Goal: Transaction & Acquisition: Purchase product/service

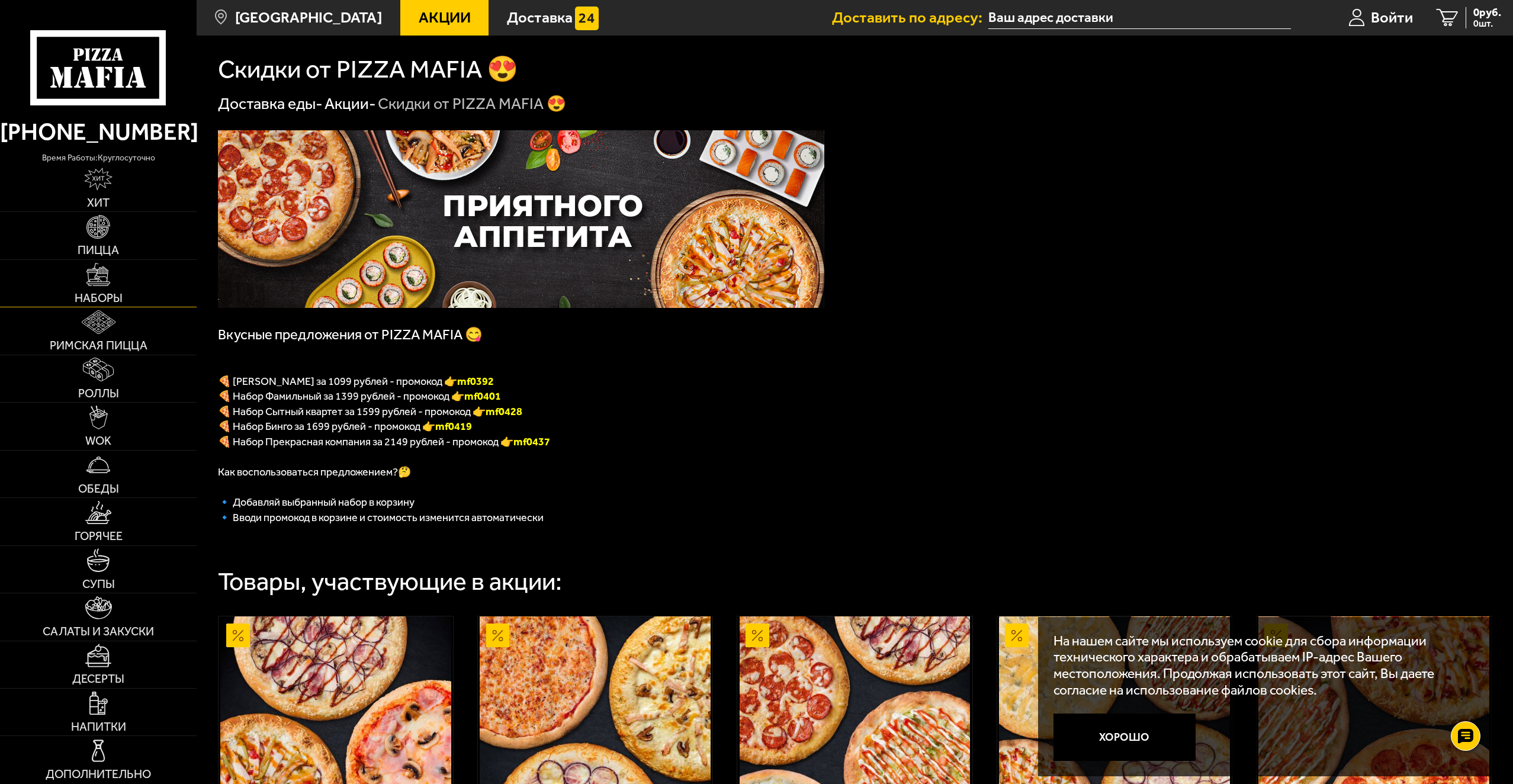
click at [101, 281] on img at bounding box center [98, 274] width 24 height 24
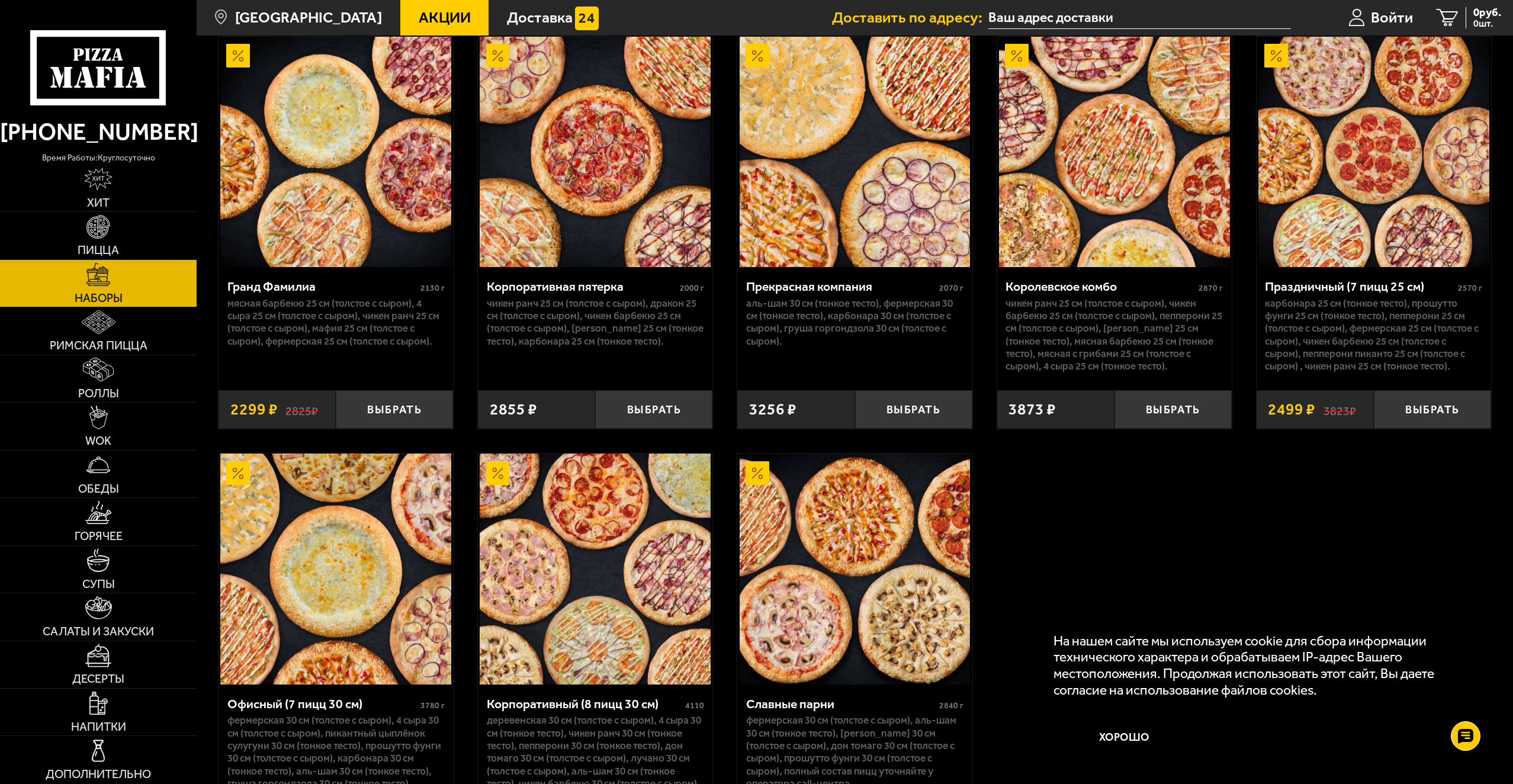
scroll to position [2131, 0]
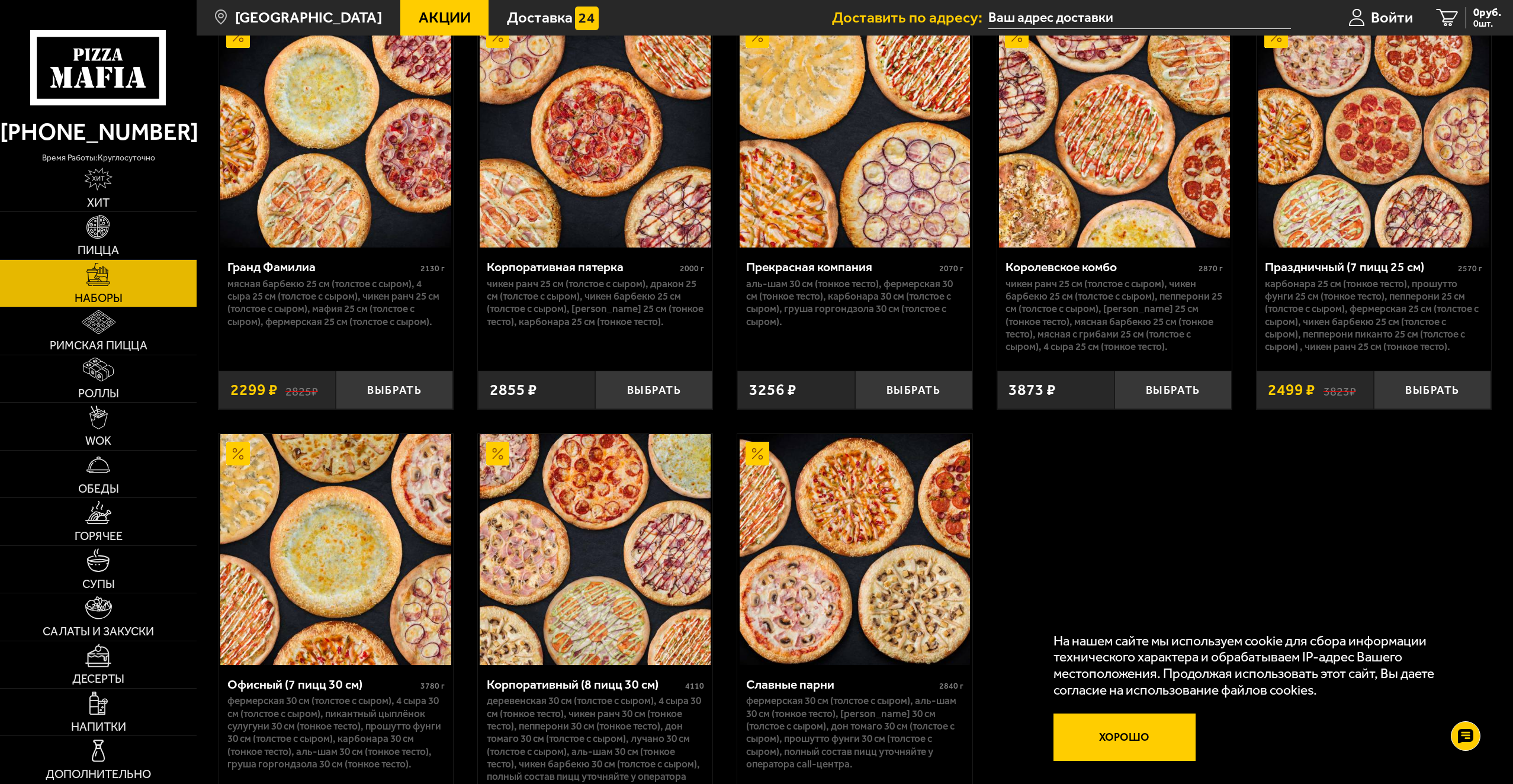
click at [1114, 737] on button "Хорошо" at bounding box center [1125, 737] width 142 height 47
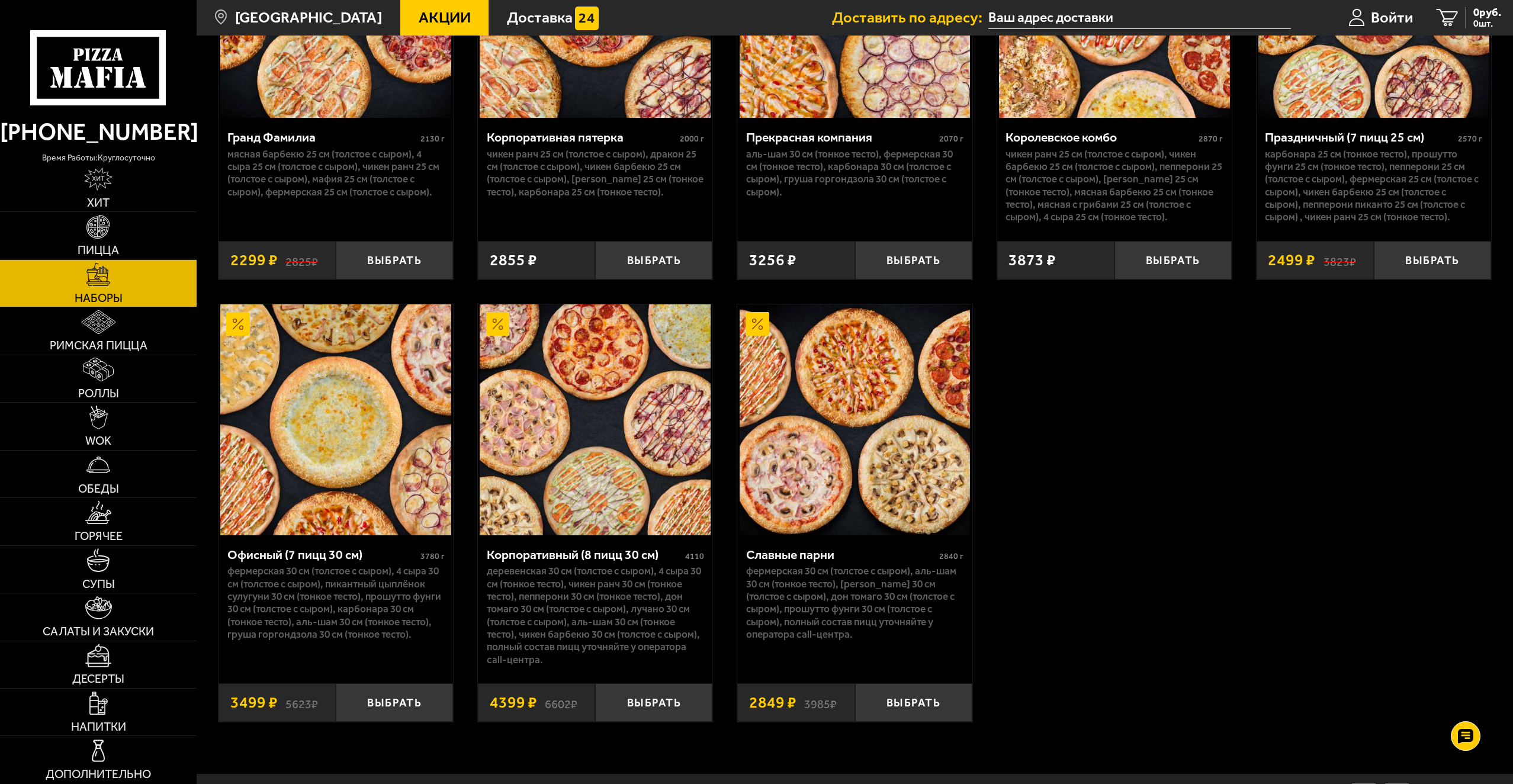
scroll to position [2333, 0]
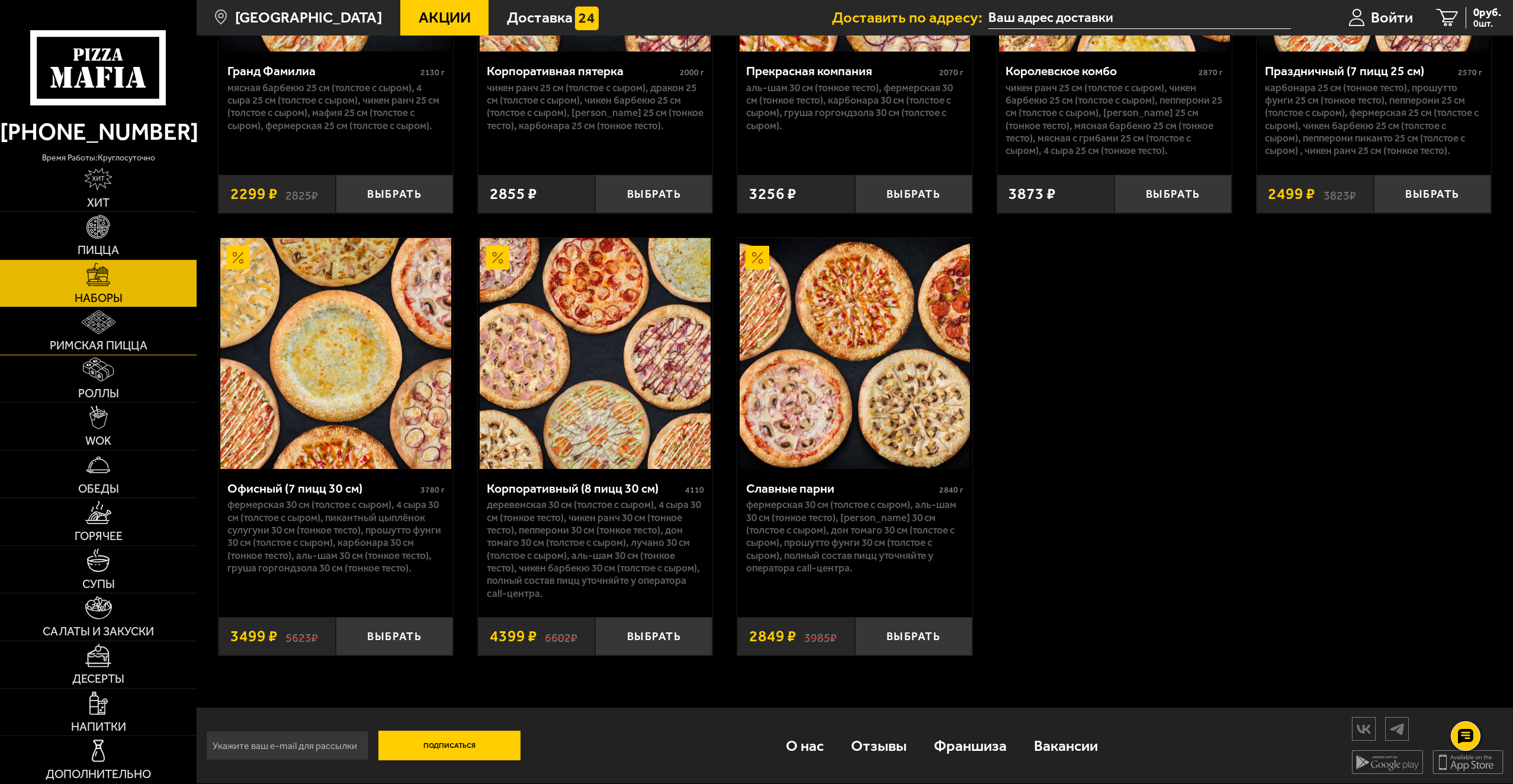
click at [99, 319] on img at bounding box center [99, 322] width 34 height 24
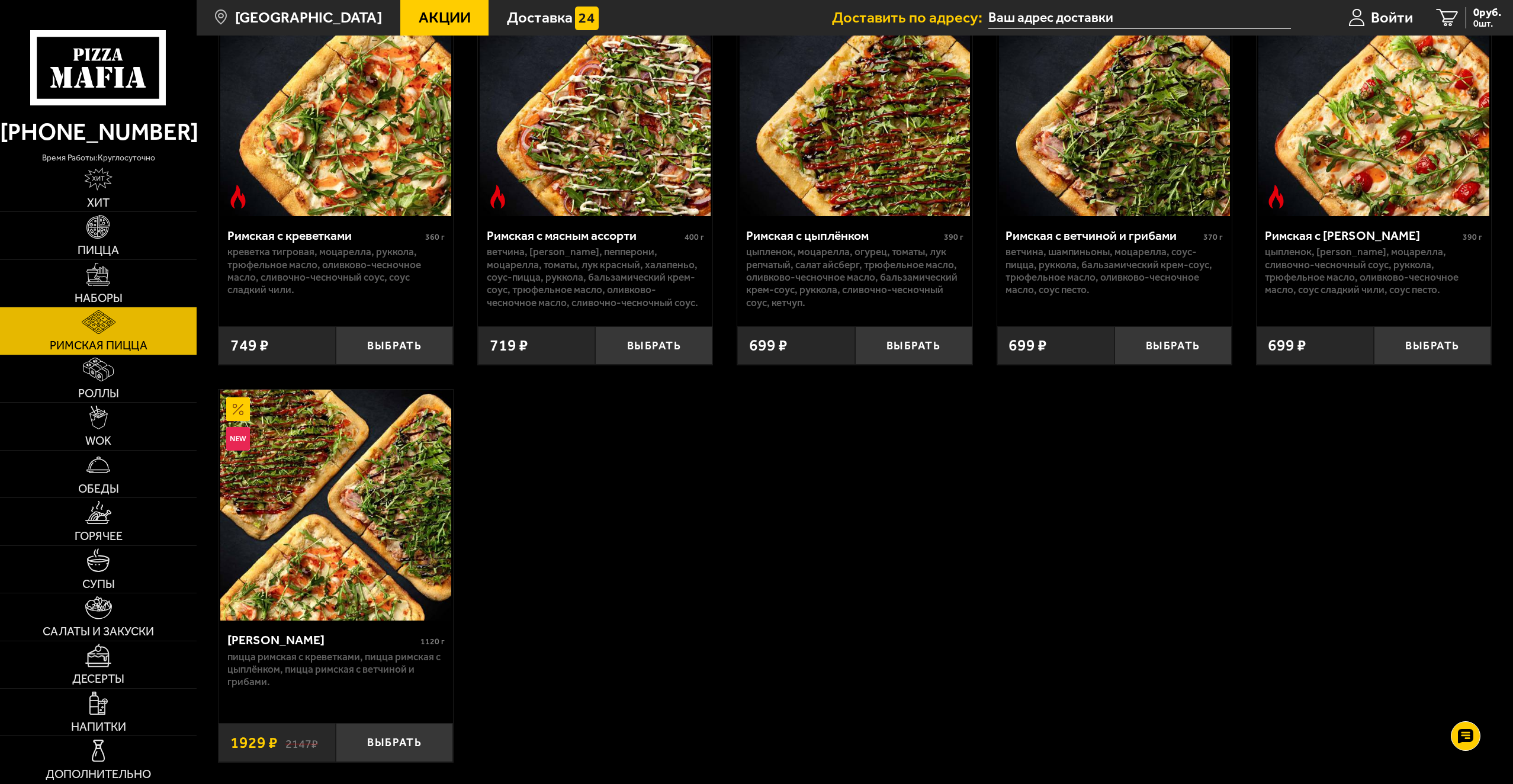
scroll to position [177, 0]
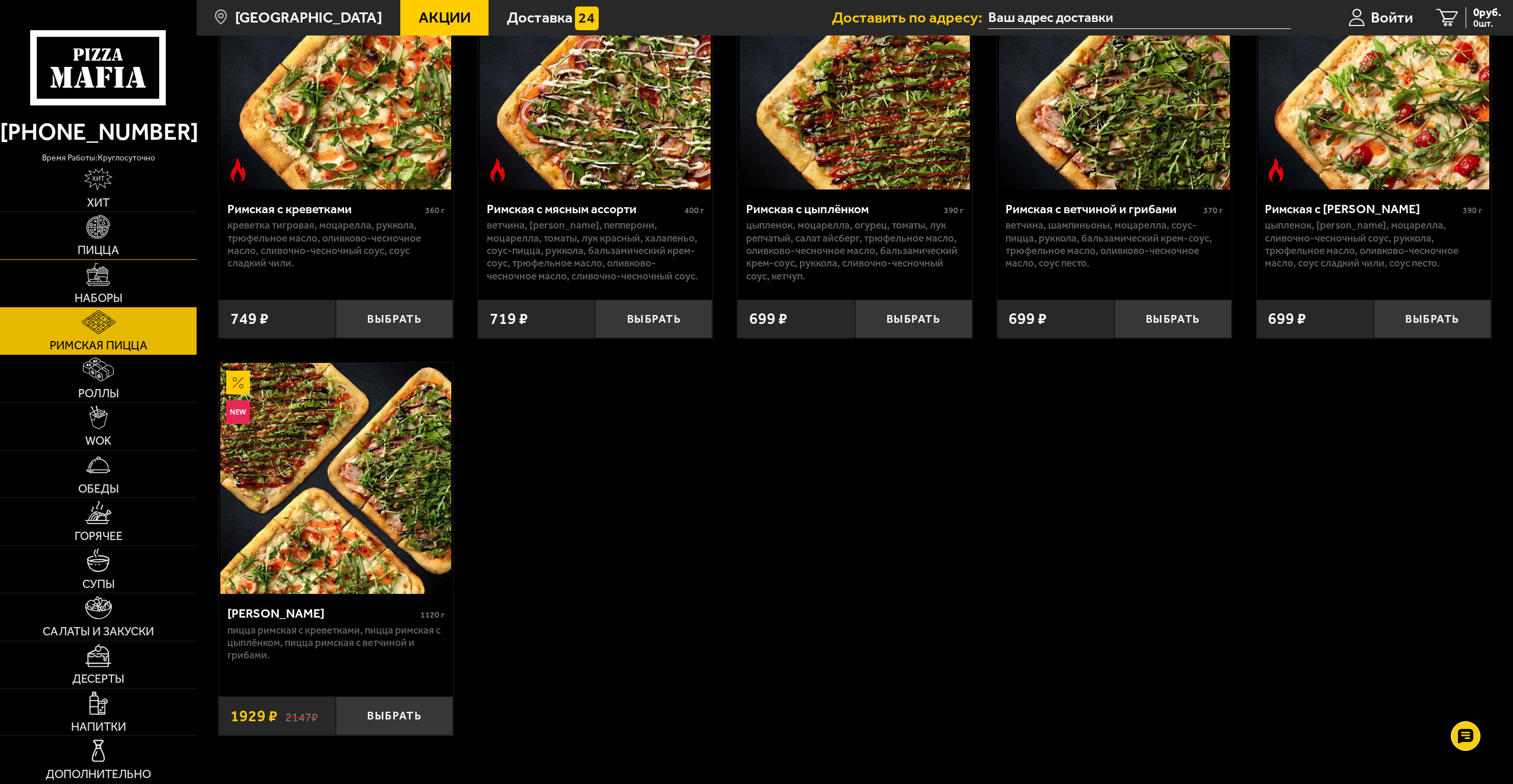
click at [97, 223] on img at bounding box center [98, 226] width 24 height 24
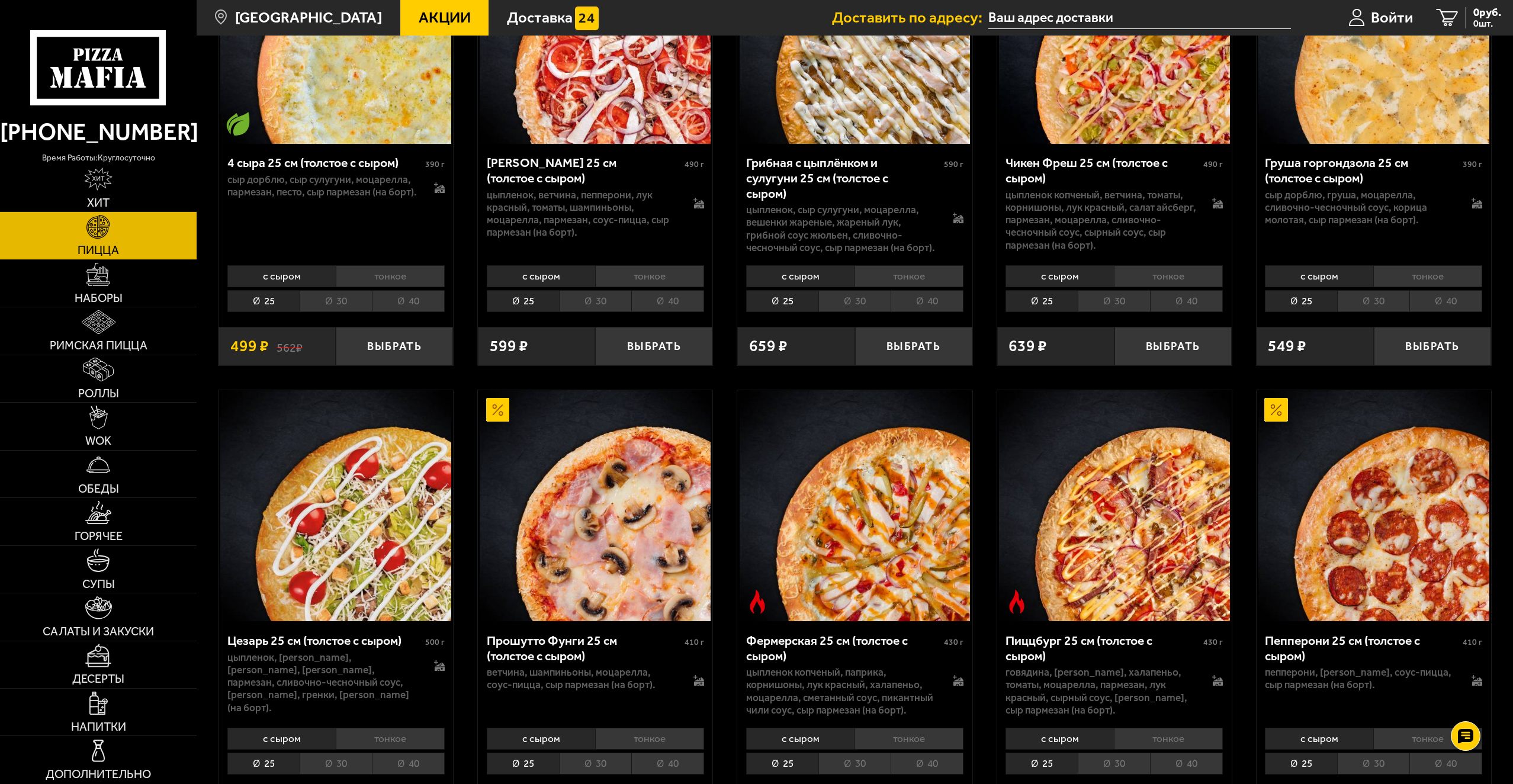
scroll to position [1066, 0]
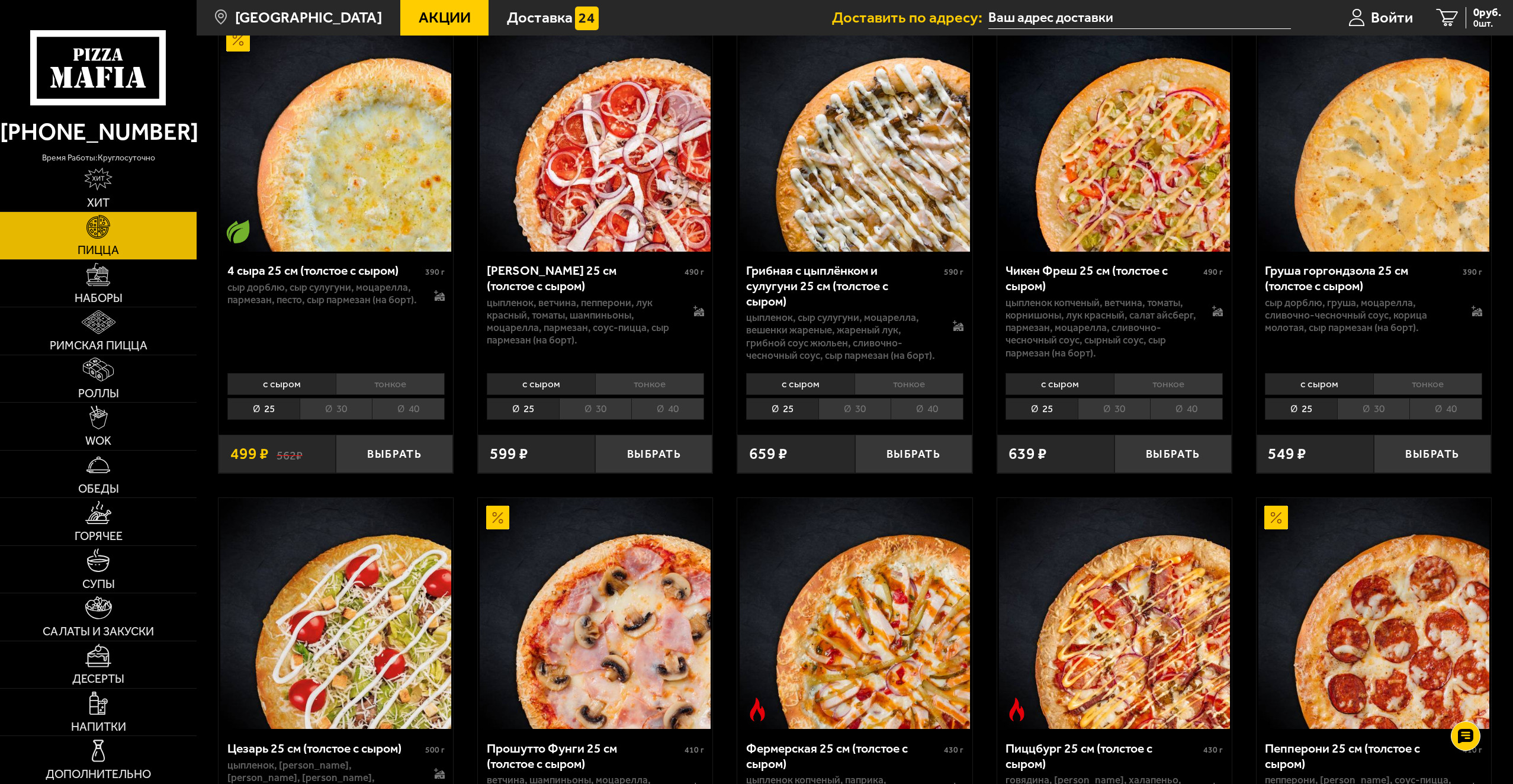
click at [1440, 373] on li "тонкое" at bounding box center [1427, 383] width 109 height 22
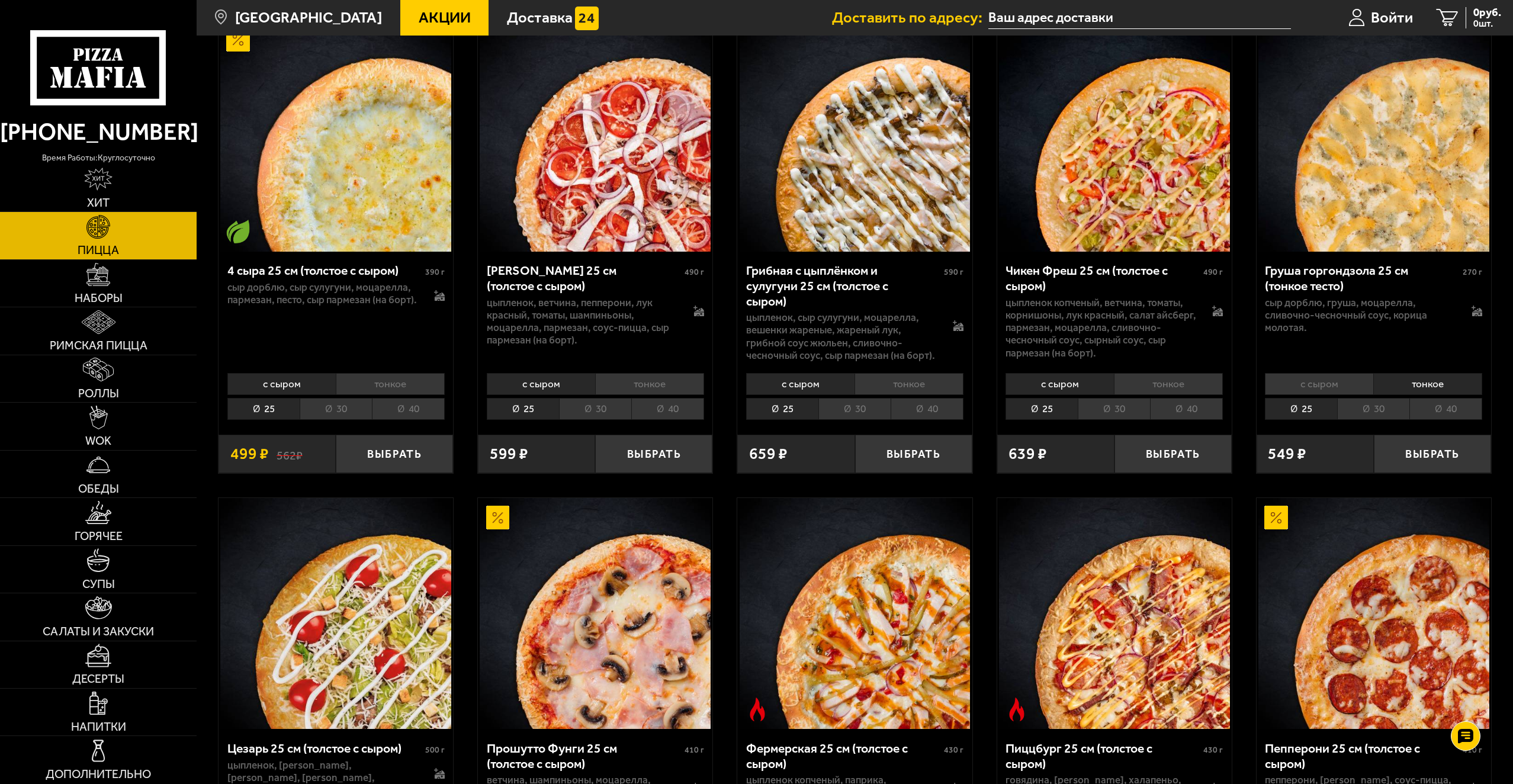
click at [1446, 398] on li "40" at bounding box center [1446, 408] width 73 height 22
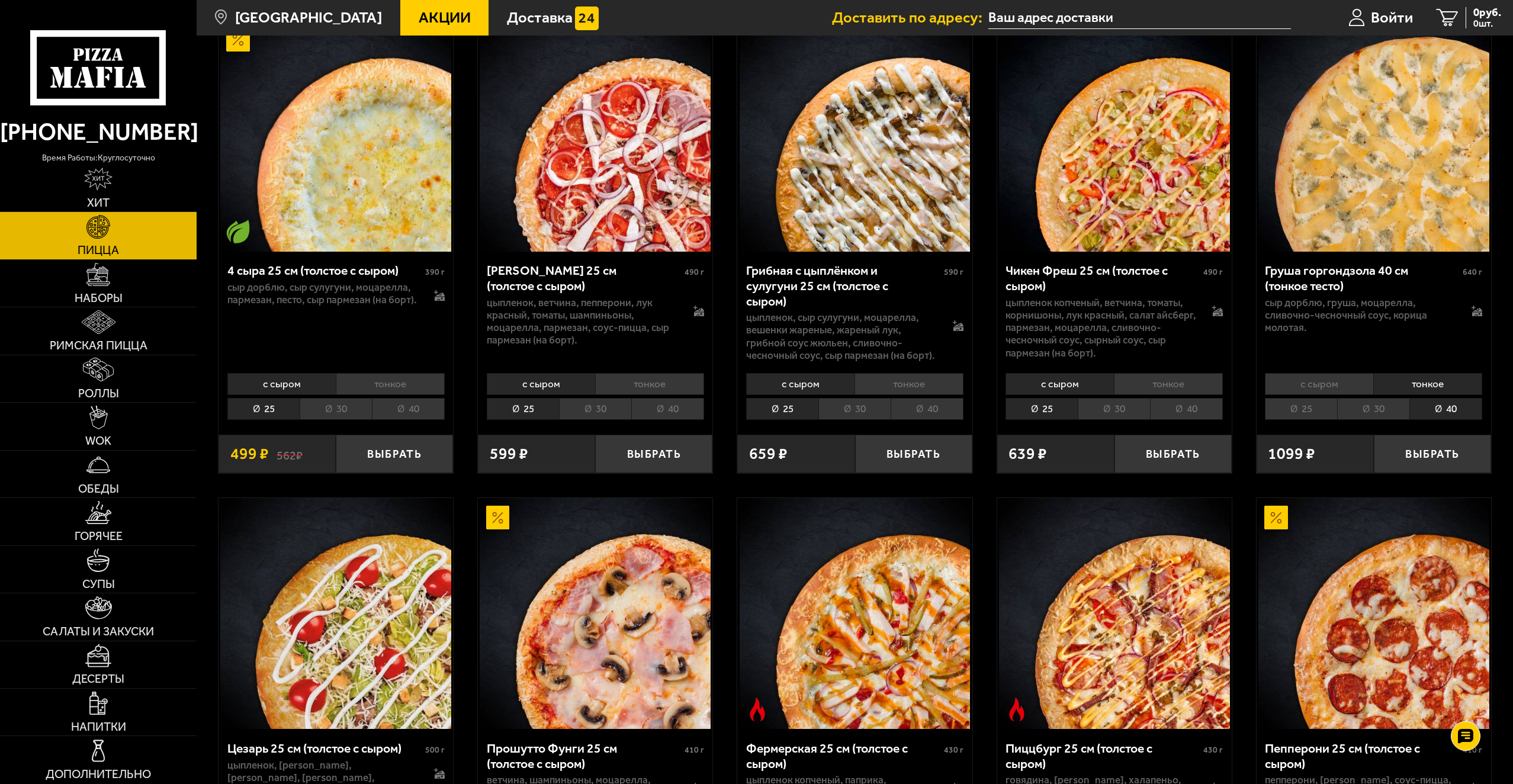
click at [1383, 399] on li "30" at bounding box center [1373, 408] width 72 height 22
click at [1451, 400] on li "40" at bounding box center [1446, 408] width 73 height 22
click at [1385, 401] on li "30" at bounding box center [1373, 408] width 72 height 22
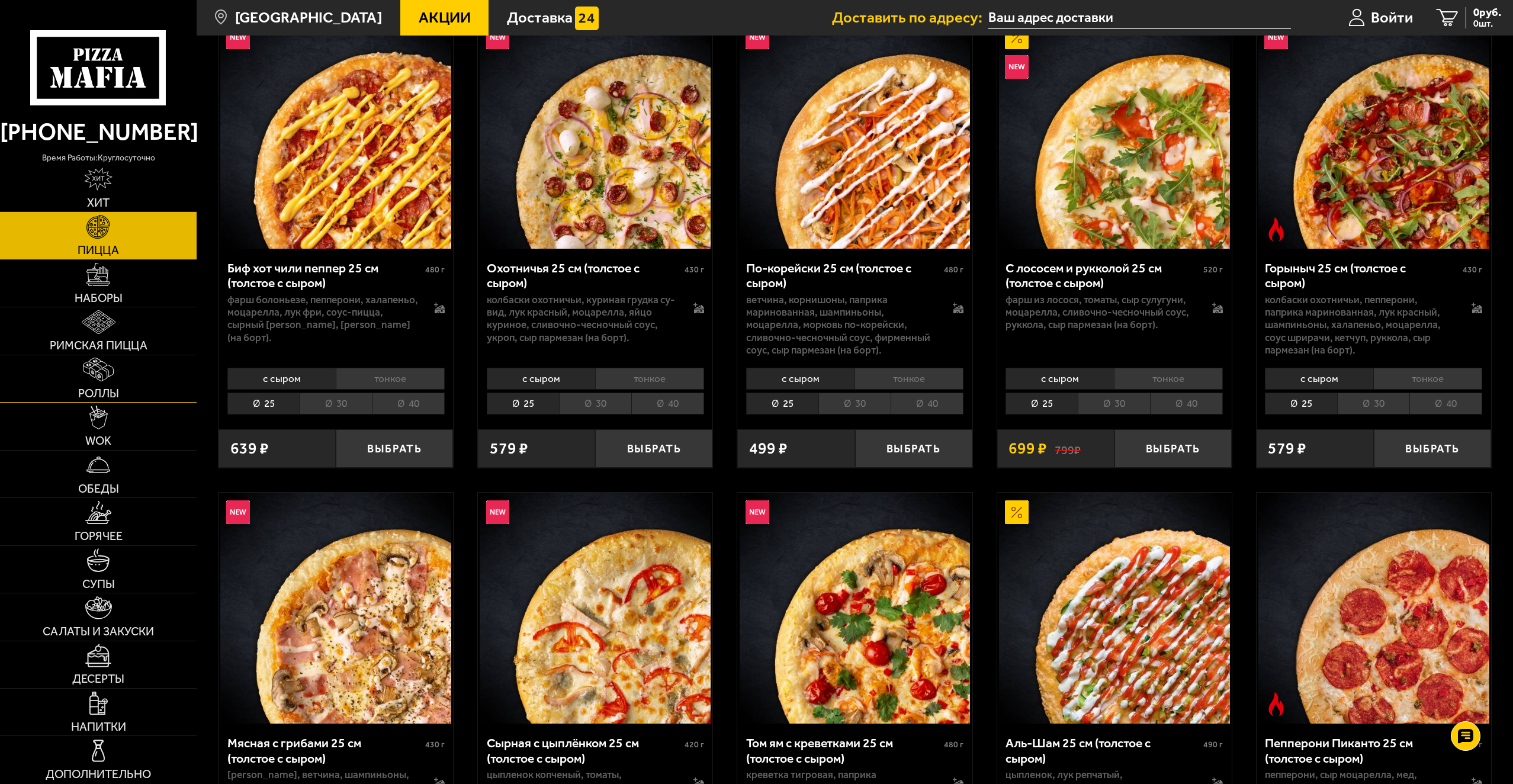
scroll to position [0, 0]
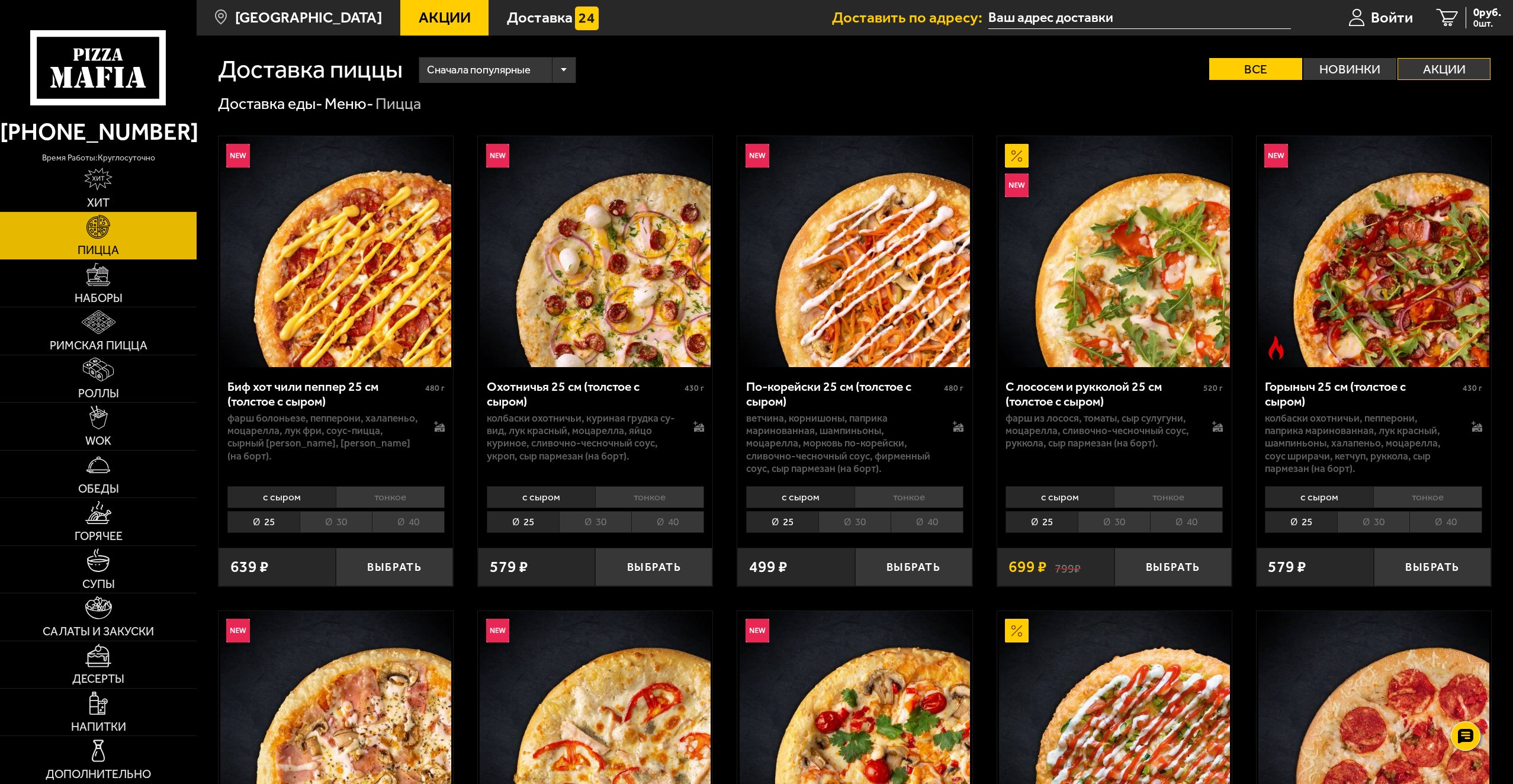
click at [1432, 70] on label "Акции" at bounding box center [1444, 68] width 93 height 22
click at [0, 0] on input "Акции" at bounding box center [0, 0] width 0 height 0
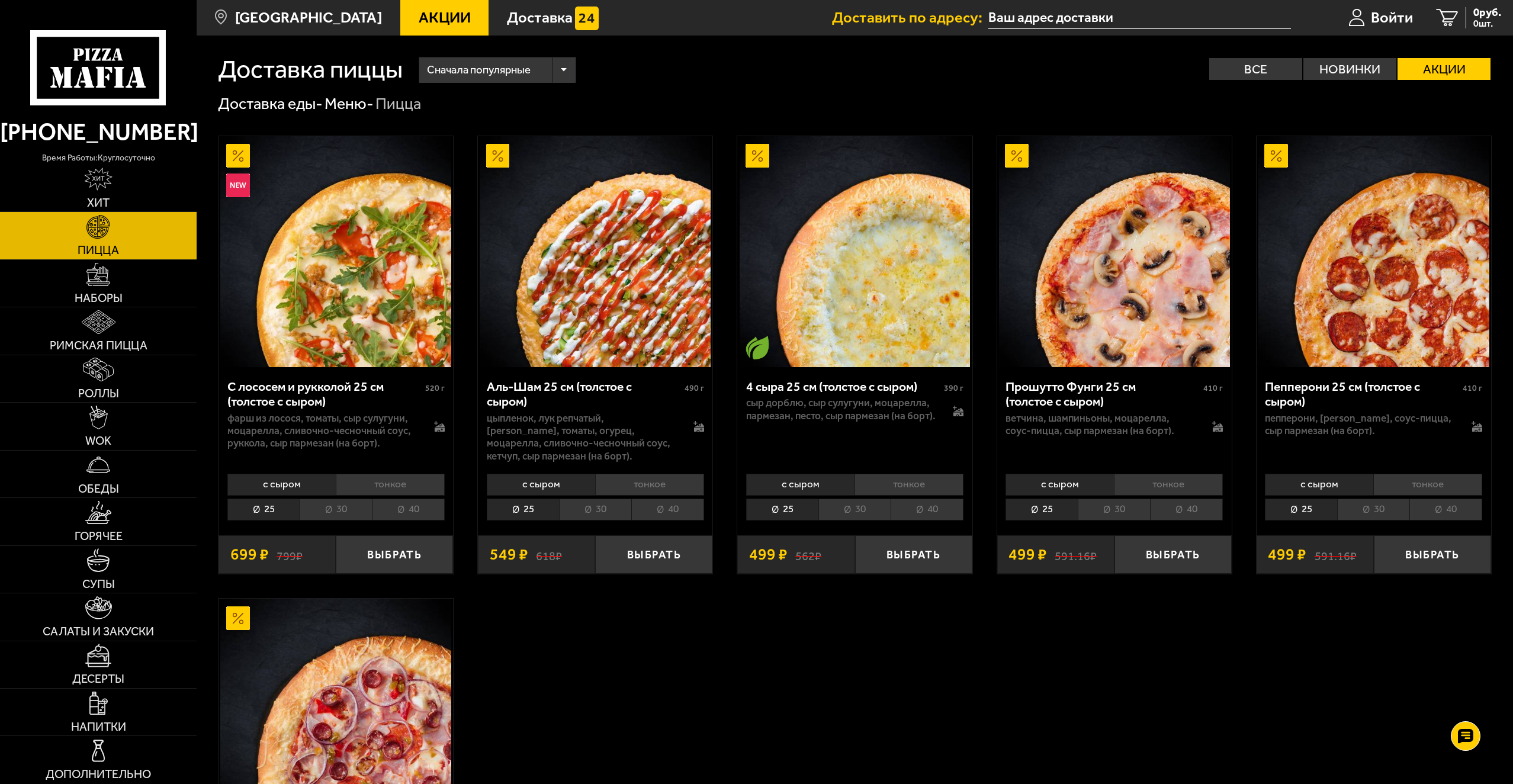
click at [1447, 66] on label "Акции" at bounding box center [1444, 68] width 93 height 22
click at [0, 0] on input "Акции" at bounding box center [0, 0] width 0 height 0
click at [1458, 63] on label "Акции" at bounding box center [1444, 68] width 93 height 22
click at [0, 0] on input "Акции" at bounding box center [0, 0] width 0 height 0
click at [95, 62] on icon at bounding box center [98, 67] width 136 height 75
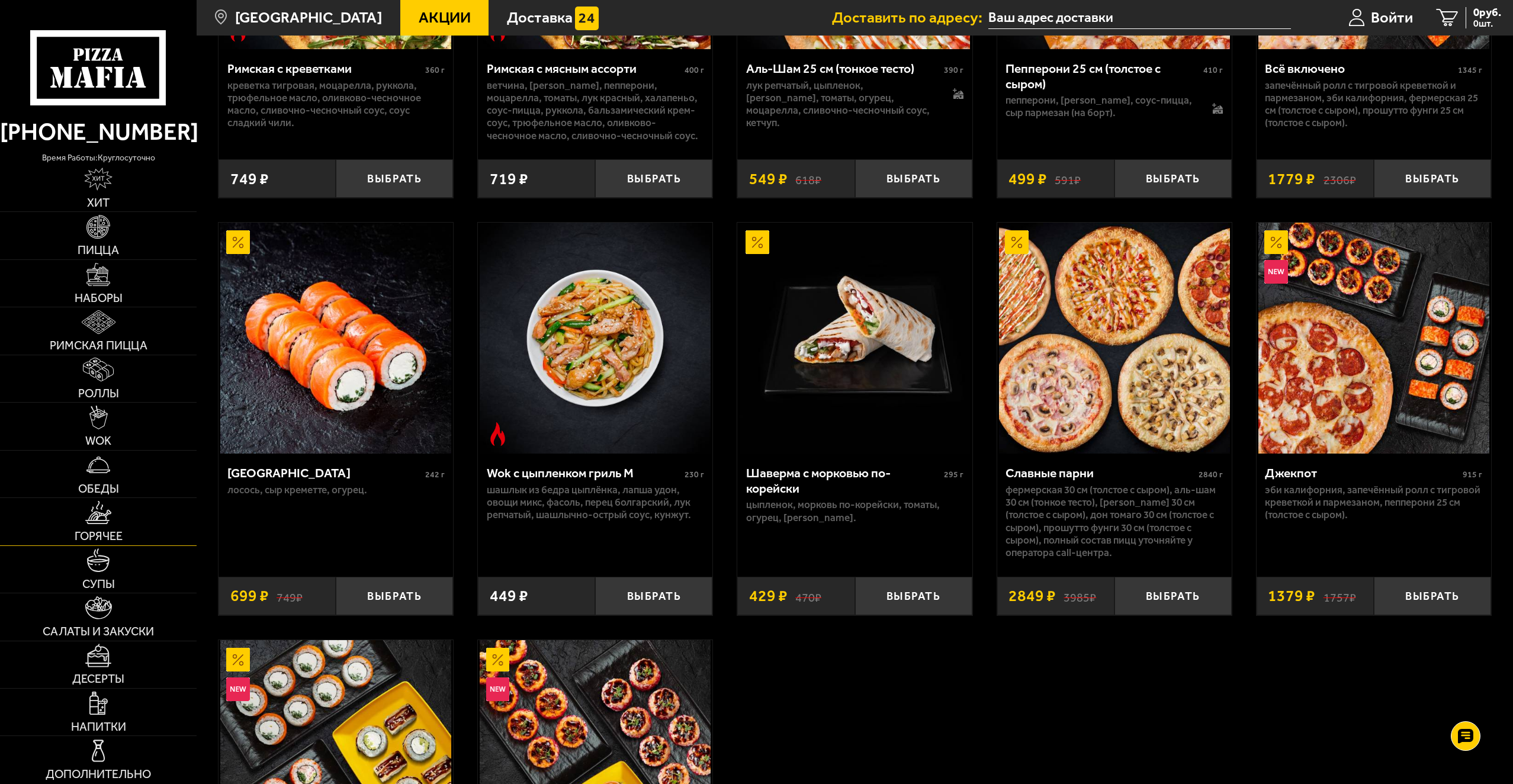
scroll to position [468, 0]
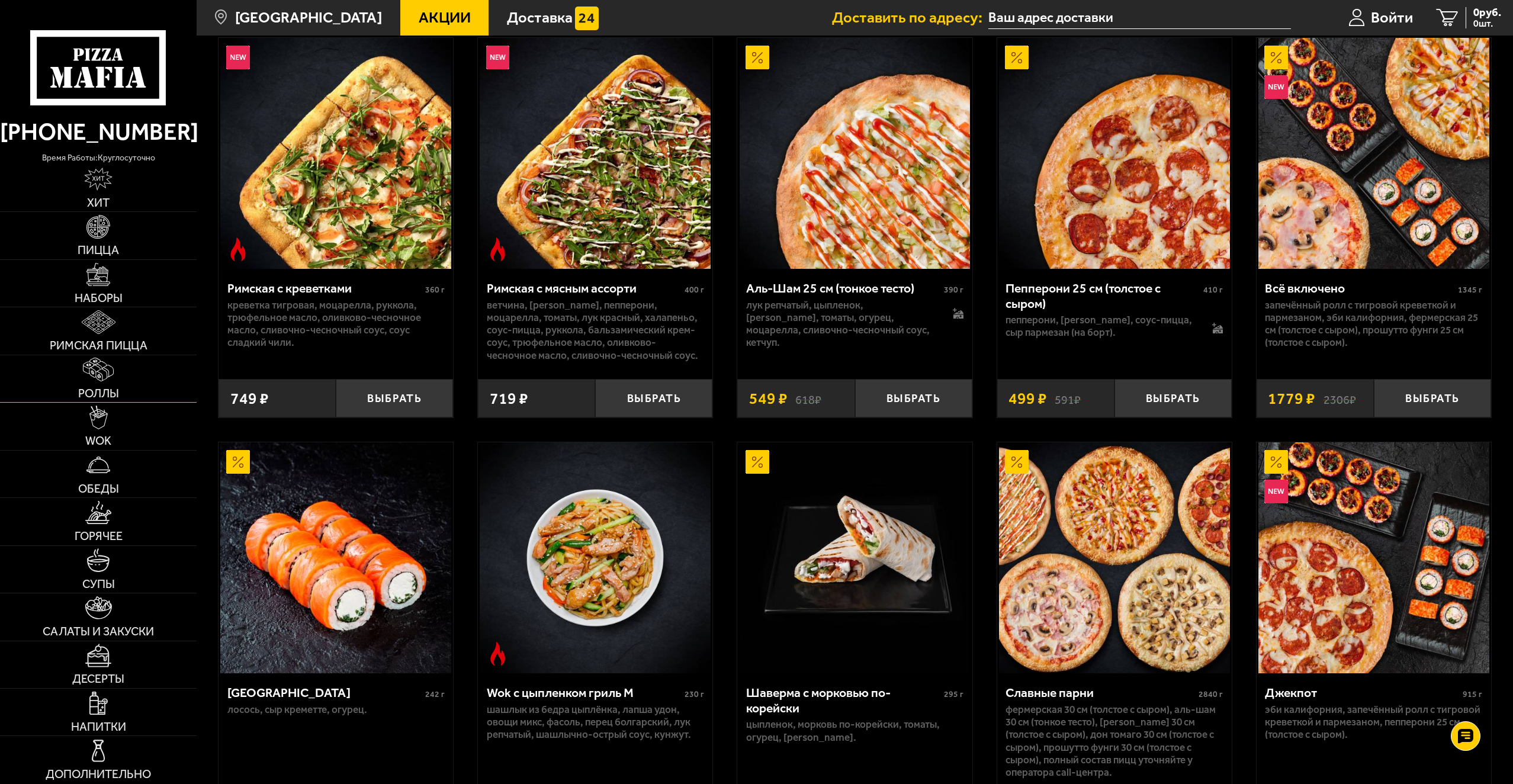
click at [110, 374] on img at bounding box center [98, 369] width 30 height 24
